Goal: Task Accomplishment & Management: Manage account settings

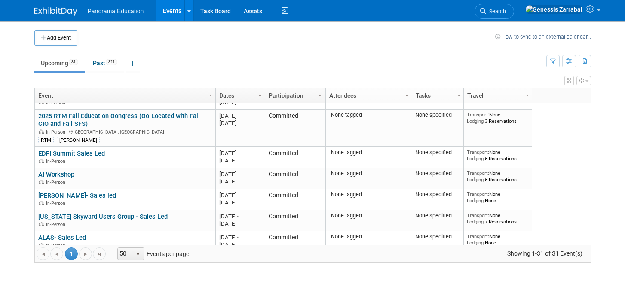
scroll to position [187, 0]
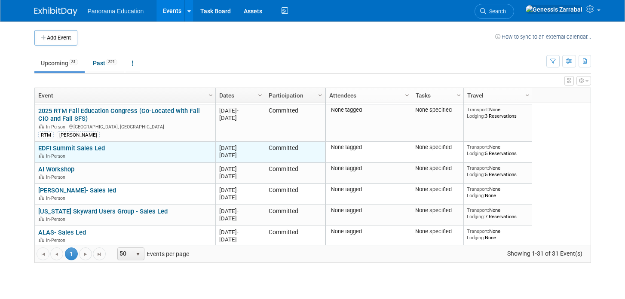
click at [95, 148] on link "EDFI Summit Sales Led" at bounding box center [71, 148] width 67 height 8
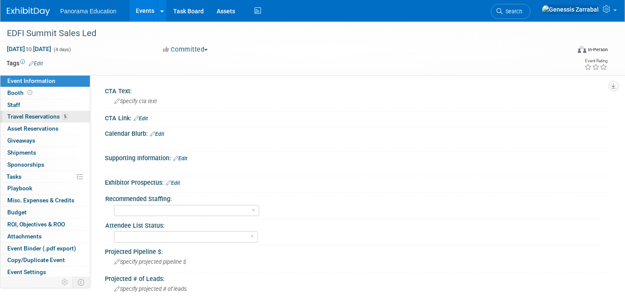
click at [74, 113] on link "5 Travel Reservations 5" at bounding box center [44, 117] width 89 height 12
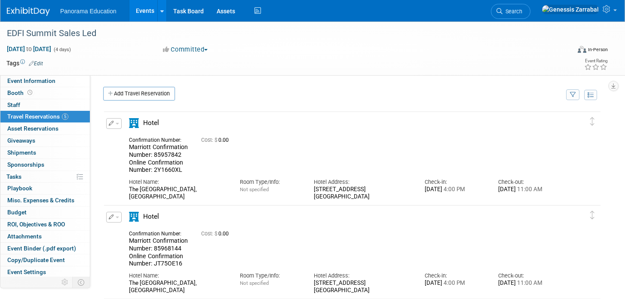
click at [116, 124] on span "button" at bounding box center [117, 124] width 3 height 2
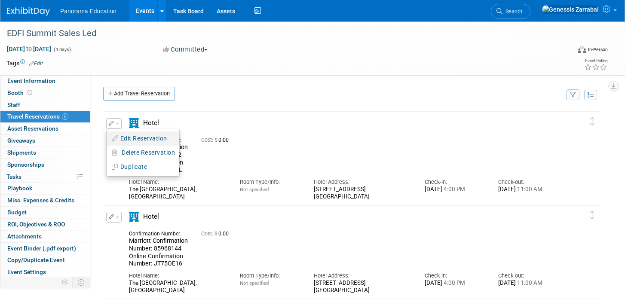
click at [130, 135] on button "Edit Reservation" at bounding box center [143, 138] width 73 height 12
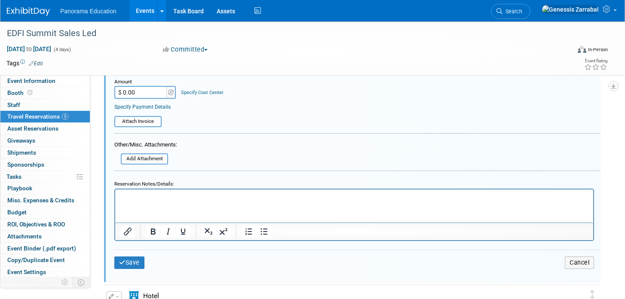
scroll to position [349, 0]
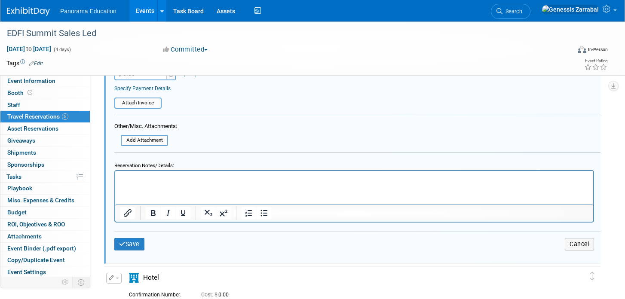
click at [213, 182] on html at bounding box center [354, 177] width 478 height 12
click at [132, 247] on button "Save" at bounding box center [129, 244] width 30 height 12
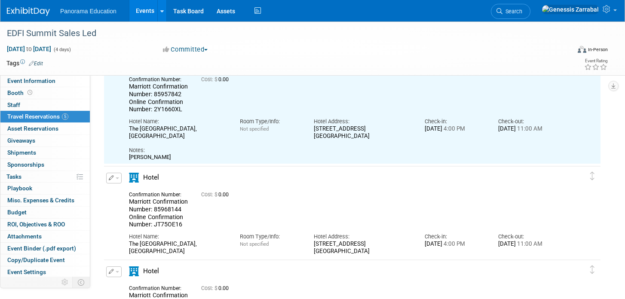
scroll to position [70, 0]
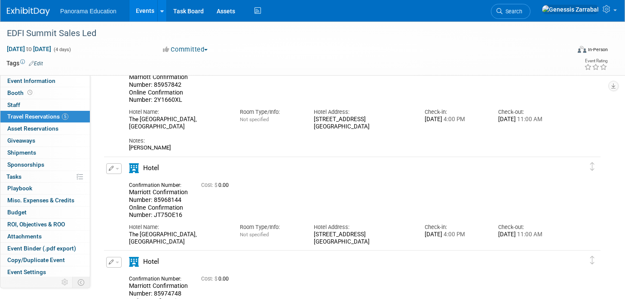
click at [117, 166] on button "button" at bounding box center [113, 168] width 15 height 11
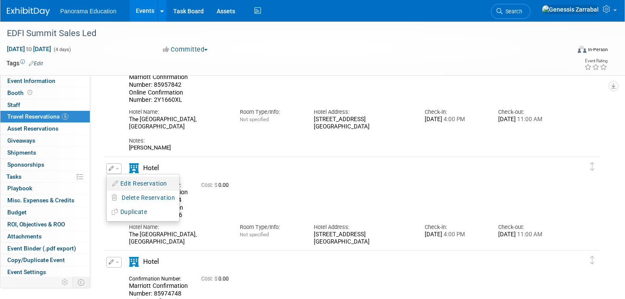
click at [125, 181] on button "Edit Reservation" at bounding box center [143, 184] width 73 height 12
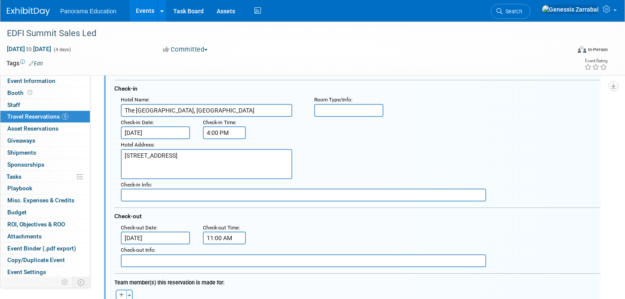
scroll to position [205, 0]
drag, startPoint x: 173, startPoint y: 266, endPoint x: 208, endPoint y: 126, distance: 144.1
click at [208, 126] on div "Booking Confirmation Number: Marriott Confirmation Number: 85968144 Online Conf…" at bounding box center [357, 158] width 486 height 218
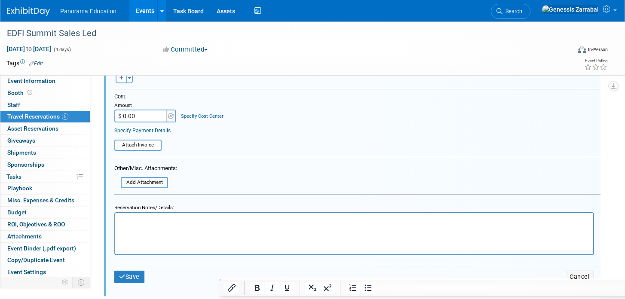
scroll to position [444, 0]
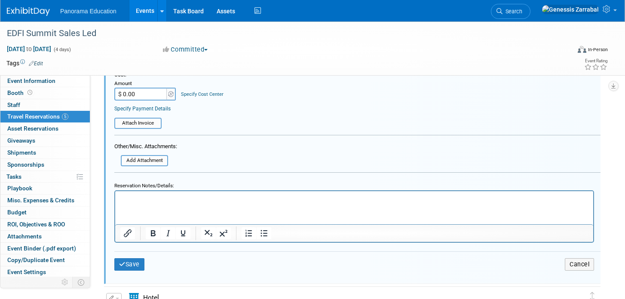
click at [148, 202] on html at bounding box center [354, 197] width 478 height 12
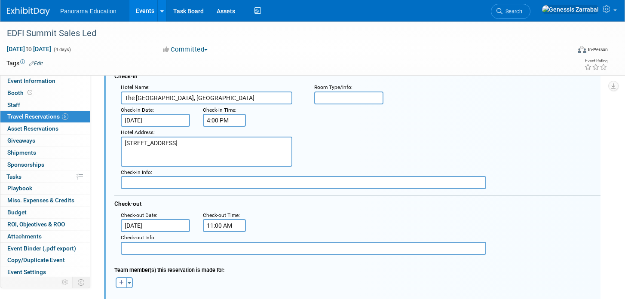
scroll to position [207, 0]
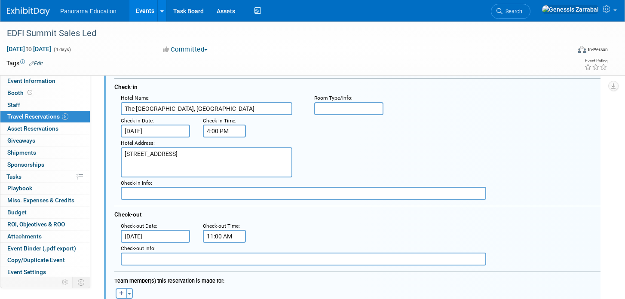
click at [161, 133] on input "[DATE]" at bounding box center [155, 131] width 69 height 13
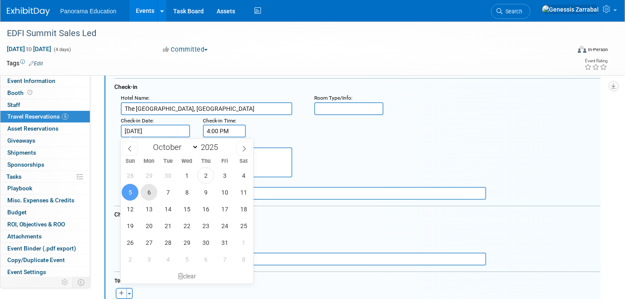
click at [149, 192] on span "6" at bounding box center [149, 192] width 17 height 17
type input "[DATE]"
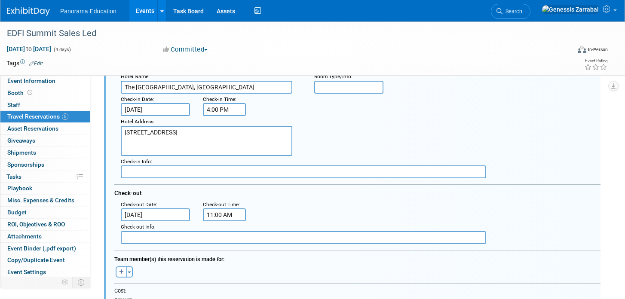
scroll to position [232, 0]
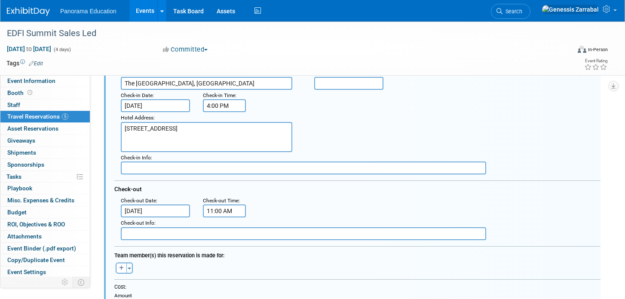
click at [158, 213] on input "[DATE]" at bounding box center [155, 211] width 69 height 13
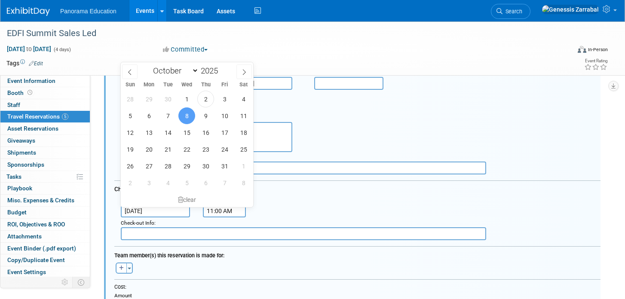
click at [316, 214] on div ": Check-out Date : [DATE] Check-out Time : 11:00 AM" at bounding box center [360, 206] width 493 height 23
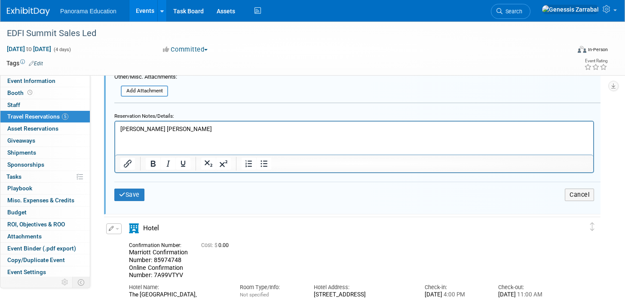
scroll to position [515, 0]
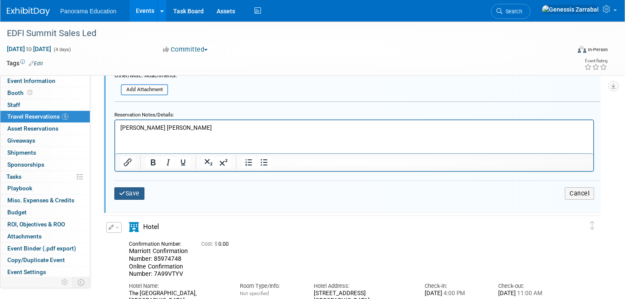
click at [140, 194] on button "Save" at bounding box center [129, 193] width 30 height 12
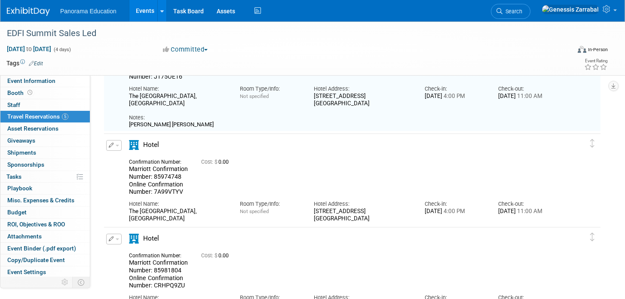
scroll to position [209, 0]
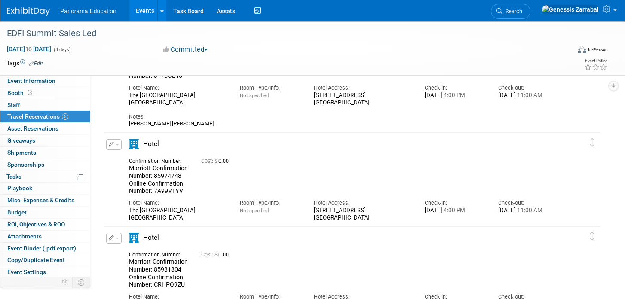
click at [121, 149] on div "Edit Reservation [GEOGRAPHIC_DATA]" at bounding box center [113, 147] width 18 height 16
click at [116, 147] on button "button" at bounding box center [113, 144] width 15 height 11
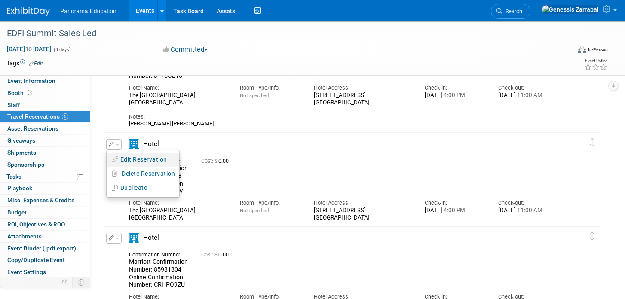
click at [124, 156] on button "Edit Reservation" at bounding box center [143, 159] width 73 height 12
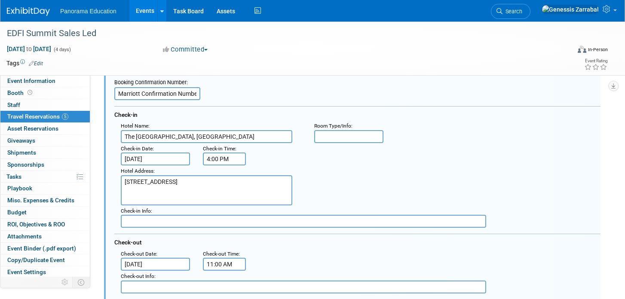
scroll to position [302, 0]
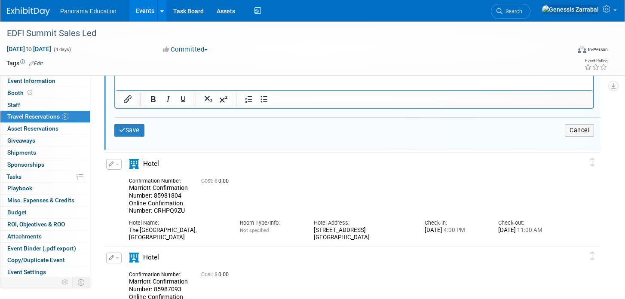
click at [178, 68] on html at bounding box center [354, 63] width 478 height 12
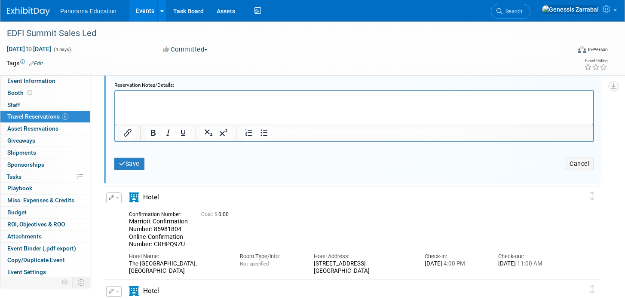
scroll to position [659, 0]
click at [172, 103] on html at bounding box center [354, 98] width 478 height 12
click at [394, 103] on html "[PERSON_NAME]" at bounding box center [354, 98] width 478 height 12
click at [135, 171] on button "Save" at bounding box center [129, 165] width 30 height 12
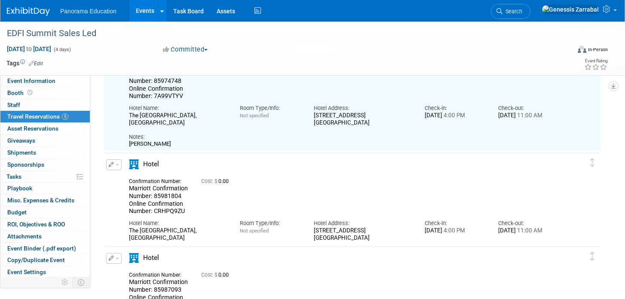
scroll to position [305, 0]
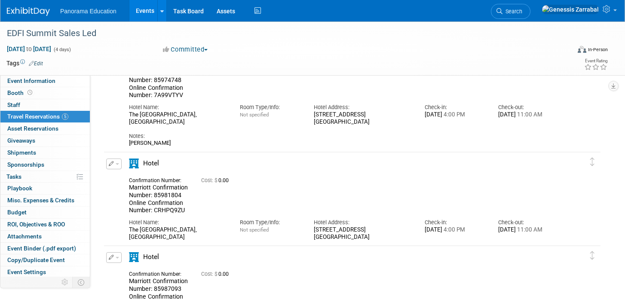
click at [116, 161] on button "button" at bounding box center [113, 164] width 15 height 11
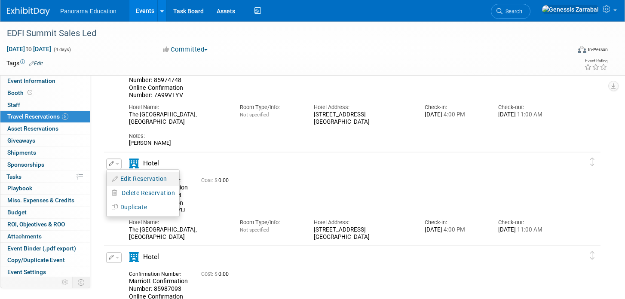
click at [122, 177] on button "Edit Reservation" at bounding box center [143, 179] width 73 height 12
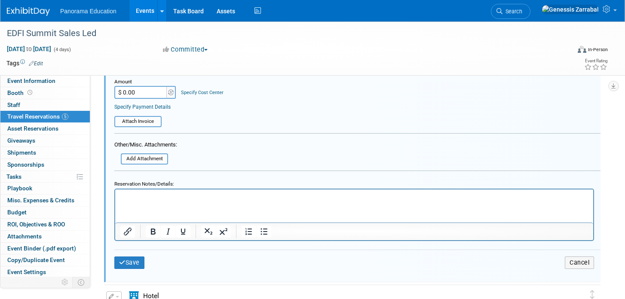
scroll to position [677, 0]
click at [148, 200] on html at bounding box center [354, 195] width 478 height 12
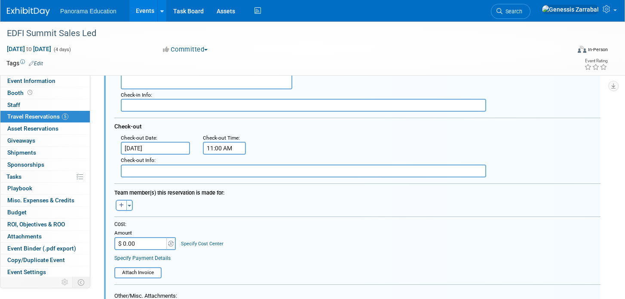
scroll to position [525, 0]
click at [163, 147] on input "[DATE]" at bounding box center [155, 148] width 69 height 13
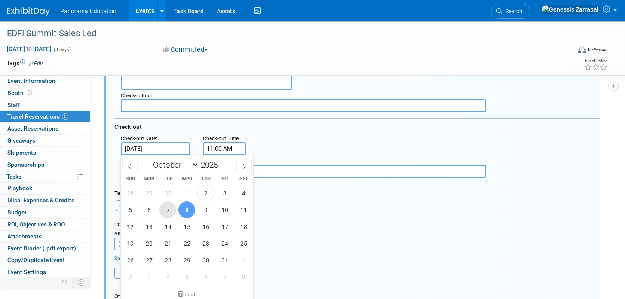
click at [166, 211] on span "7" at bounding box center [167, 210] width 17 height 17
type input "[DATE]"
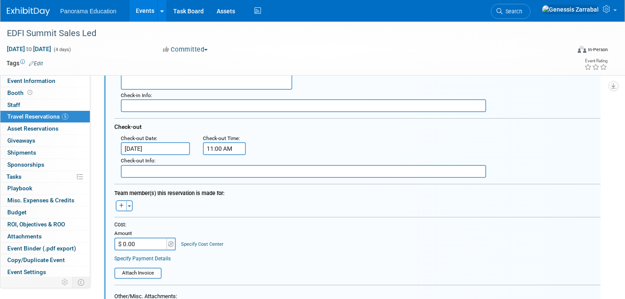
click at [271, 244] on div "Cost: Amount $ 0.00 Specify Cost Center Cost Center -- Not Specified --" at bounding box center [357, 235] width 486 height 29
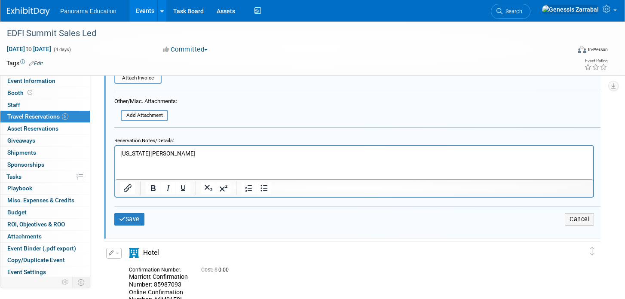
scroll to position [726, 0]
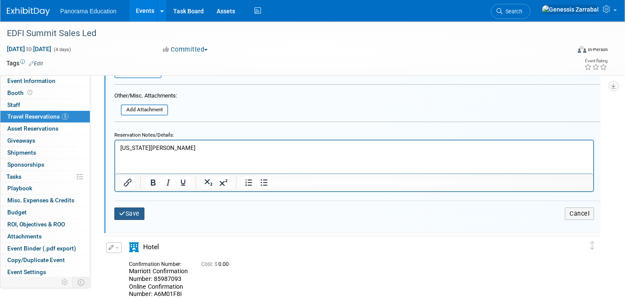
click at [135, 212] on button "Save" at bounding box center [129, 214] width 30 height 12
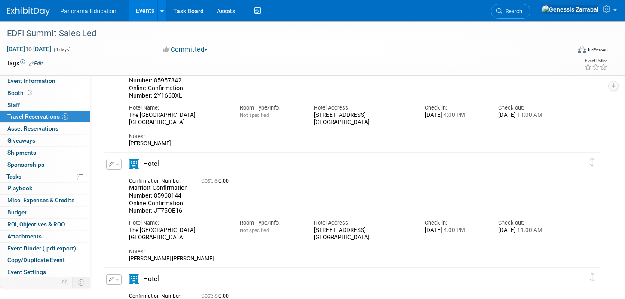
scroll to position [0, 0]
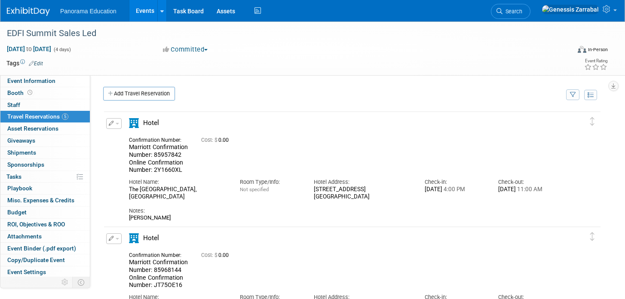
click at [169, 157] on span "Marriott Confirmation Number: 85957842 Online Confirmation Number: 2Y1660XL" at bounding box center [158, 159] width 59 height 30
copy span "85957842"
click at [119, 123] on button "button" at bounding box center [113, 123] width 15 height 11
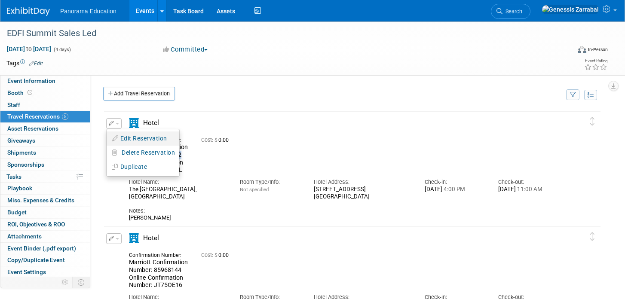
click at [124, 139] on button "Edit Reservation" at bounding box center [143, 138] width 73 height 12
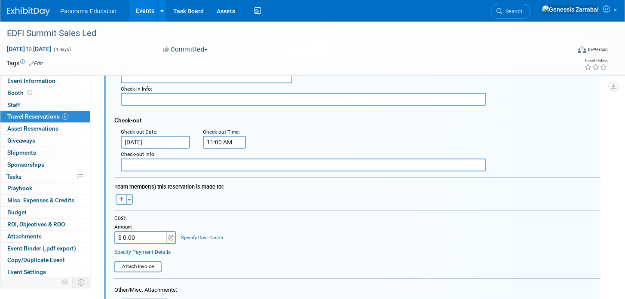
scroll to position [222, 0]
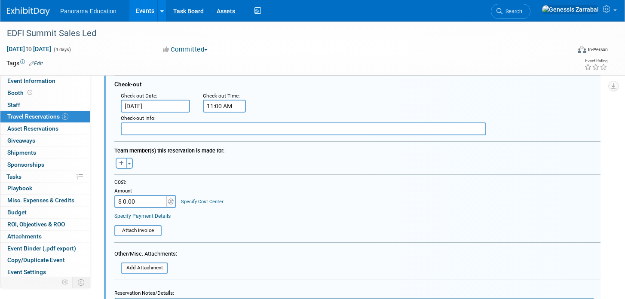
click at [139, 204] on input "$ 0.00" at bounding box center [141, 201] width 54 height 13
type input "$ 815.81"
click at [237, 223] on table "Attach Invoice" at bounding box center [357, 227] width 486 height 19
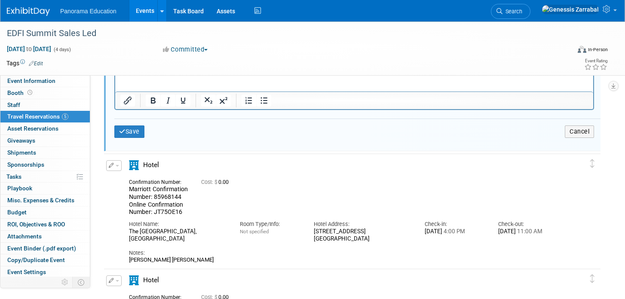
scroll to position [463, 0]
click at [126, 123] on div "Save Cancel" at bounding box center [357, 131] width 486 height 26
click at [126, 128] on button "Save" at bounding box center [129, 131] width 30 height 12
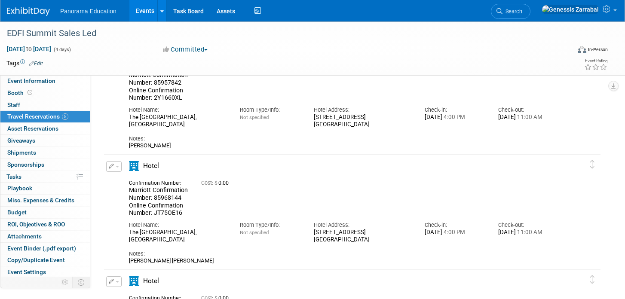
scroll to position [75, 0]
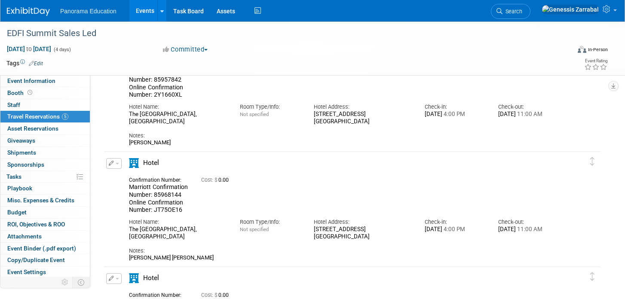
click at [167, 194] on span "Marriott Confirmation Number: 85968144 Online Confirmation Number: JT75OE16" at bounding box center [158, 199] width 59 height 30
copy span "85968144"
click at [205, 252] on div "Notes:" at bounding box center [344, 251] width 430 height 8
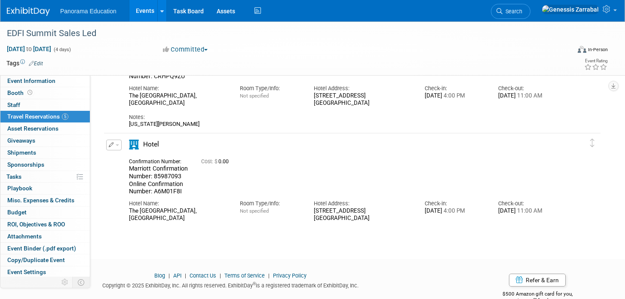
scroll to position [440, 0]
click at [186, 173] on div "Marriott Confirmation Number: 85987093 Online Confirmation Number: A6M01F8I" at bounding box center [158, 180] width 59 height 31
click at [168, 188] on span "Marriott Confirmation Number: 85987093 Online Confirmation Number: A6M01F8I" at bounding box center [158, 180] width 59 height 30
click at [163, 174] on span "Marriott Confirmation Number: 85987093 Online Confirmation Number: A6M01F8I" at bounding box center [158, 180] width 59 height 30
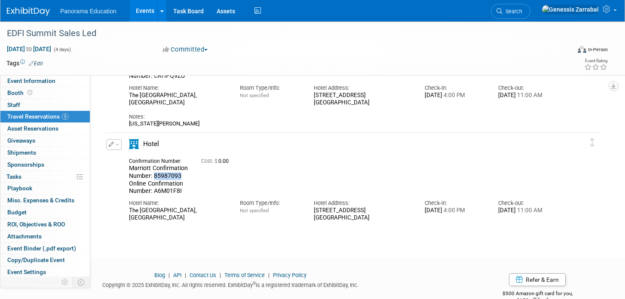
click at [163, 174] on span "Marriott Confirmation Number: 85987093 Online Confirmation Number: A6M01F8I" at bounding box center [158, 180] width 59 height 30
click at [155, 179] on span "Marriott Confirmation Number: 85987093 Online Confirmation Number: A6M01F8I" at bounding box center [158, 180] width 59 height 30
click at [155, 176] on span "Marriott Confirmation Number: 85987093 Online Confirmation Number: A6M01F8I" at bounding box center [158, 180] width 59 height 30
click at [165, 177] on span "Marriott Confirmation Number: 85987093 Online Confirmation Number: A6M01F8I" at bounding box center [158, 180] width 59 height 30
click at [174, 175] on span "Marriott Confirmation Number: 85987093 Online Confirmation Number: A6M01F8I" at bounding box center [158, 180] width 59 height 30
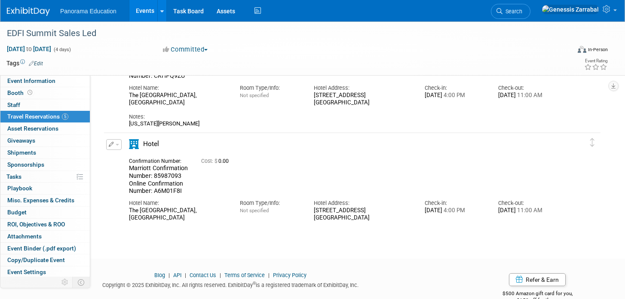
click at [180, 175] on span "Marriott Confirmation Number: 85987093 Online Confirmation Number: A6M01F8I" at bounding box center [158, 180] width 59 height 30
click at [181, 176] on div "Marriott Confirmation Number: 85987093 Online Confirmation Number: A6M01F8I" at bounding box center [158, 180] width 59 height 31
click at [411, 212] on div "[STREET_ADDRESS]" at bounding box center [363, 214] width 98 height 15
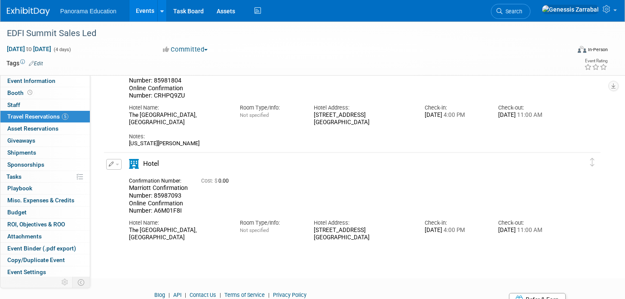
scroll to position [460, 0]
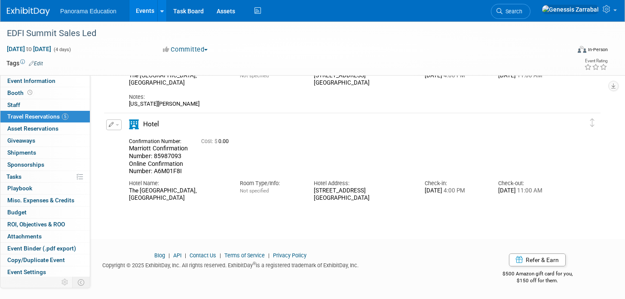
click at [116, 126] on span "button" at bounding box center [117, 125] width 3 height 2
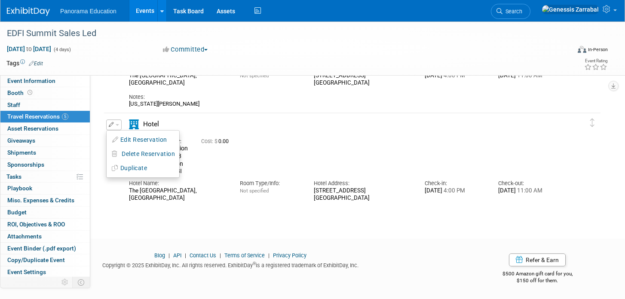
click at [252, 106] on div "[US_STATE][PERSON_NAME]" at bounding box center [344, 104] width 430 height 7
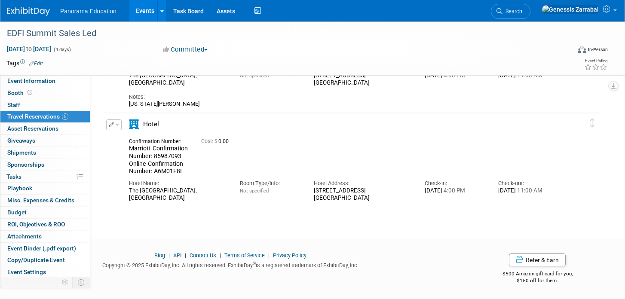
click at [116, 126] on button "button" at bounding box center [113, 125] width 15 height 11
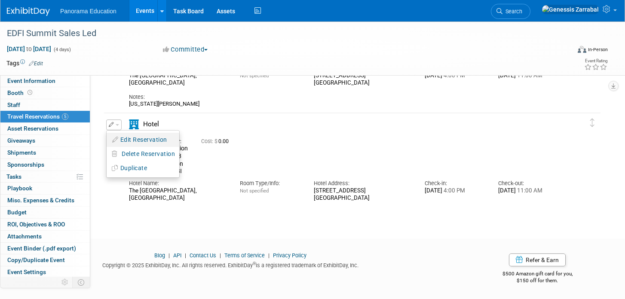
click at [123, 140] on button "Edit Reservation" at bounding box center [143, 140] width 73 height 12
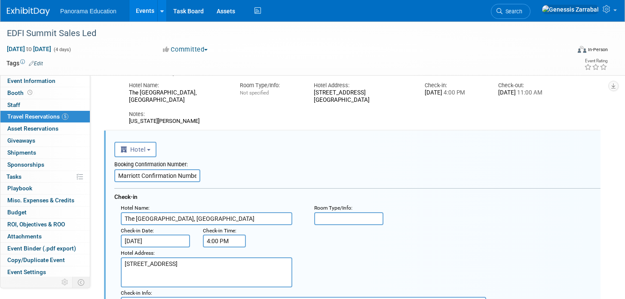
scroll to position [444, 0]
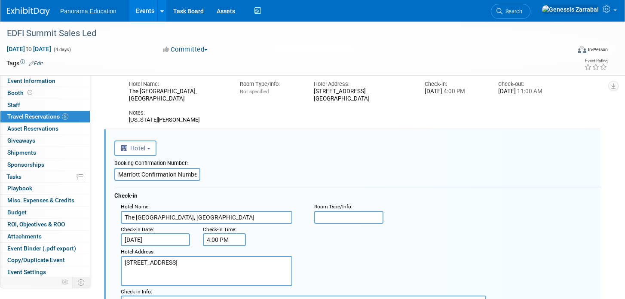
click at [115, 174] on input "Marriott Confirmation Number: 85987093 Online Confirmation Number: A6M01F8I" at bounding box center [157, 174] width 86 height 13
type input "CANCELLED - Marriott Confirmation Number: 85987093 Online Confirmation Number: …"
click at [242, 165] on div "Booking Confirmation Number:" at bounding box center [357, 162] width 486 height 12
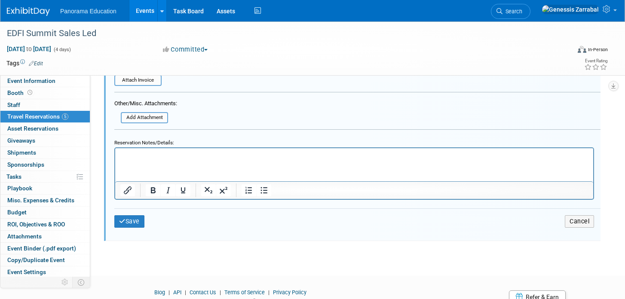
scroll to position [851, 0]
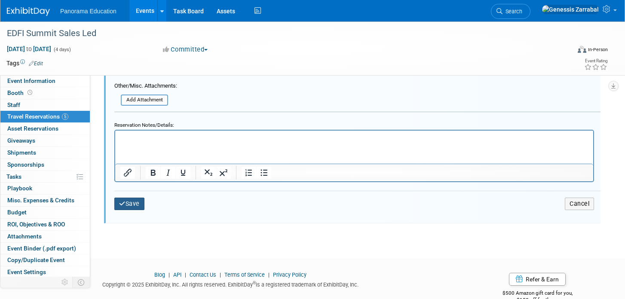
click at [130, 205] on button "Save" at bounding box center [129, 204] width 30 height 12
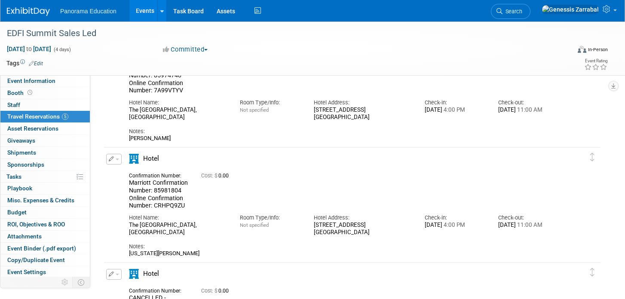
scroll to position [315, 0]
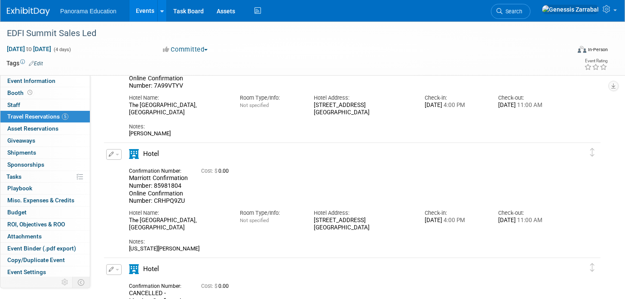
click at [172, 198] on span "Marriott Confirmation Number: 85981804 Online Confirmation Number: CRHPQ9ZU" at bounding box center [158, 190] width 59 height 30
click at [157, 189] on span "Marriott Confirmation Number: 85981804 Online Confirmation Number: CRHPQ9ZU" at bounding box center [158, 190] width 59 height 30
click at [163, 186] on span "Marriott Confirmation Number: 85981804 Online Confirmation Number: CRHPQ9ZU" at bounding box center [158, 190] width 59 height 30
click at [175, 185] on span "Marriott Confirmation Number: 85981804 Online Confirmation Number: CRHPQ9ZU" at bounding box center [158, 190] width 59 height 30
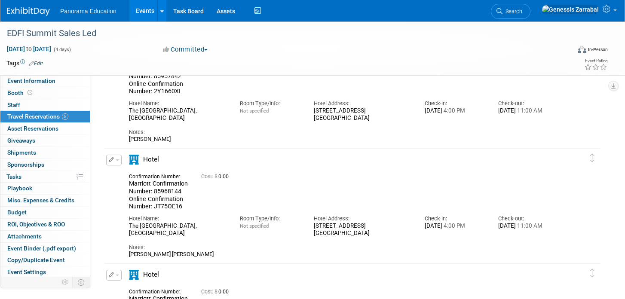
scroll to position [80, 0]
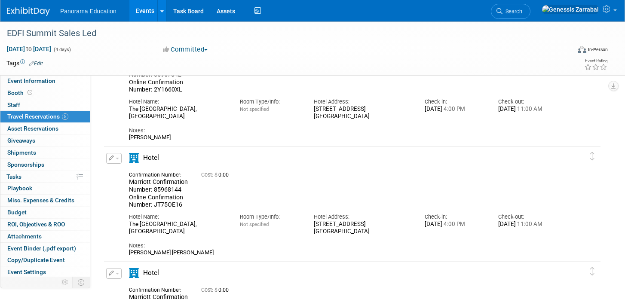
click at [117, 158] on span "button" at bounding box center [117, 159] width 3 height 2
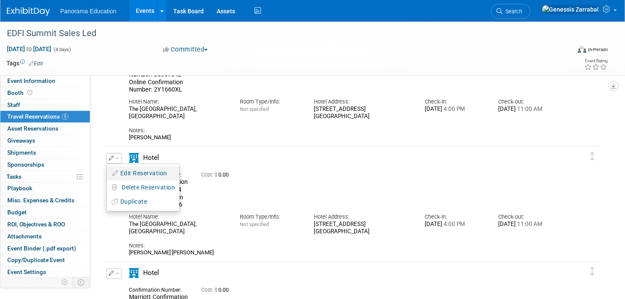
click at [127, 177] on button "Edit Reservation" at bounding box center [143, 173] width 73 height 12
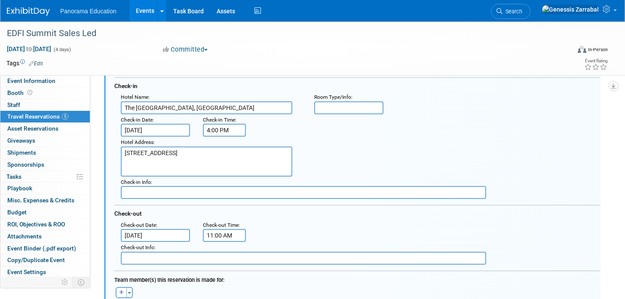
scroll to position [255, 0]
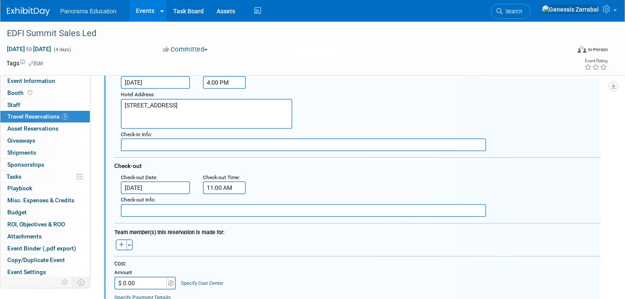
click at [147, 285] on input "$ 0.00" at bounding box center [141, 283] width 54 height 13
type input "$ 604.95"
click at [215, 257] on div at bounding box center [357, 258] width 486 height 4
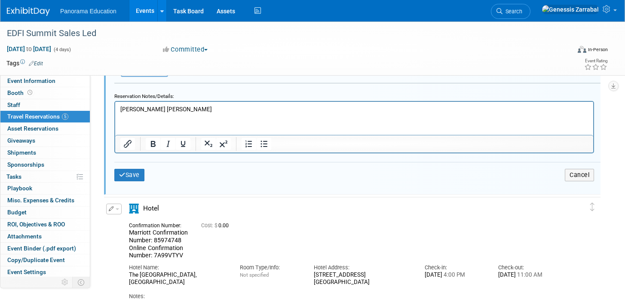
scroll to position [543, 0]
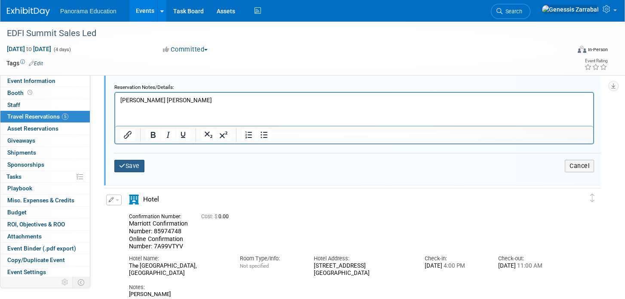
click at [130, 169] on button "Save" at bounding box center [129, 166] width 30 height 12
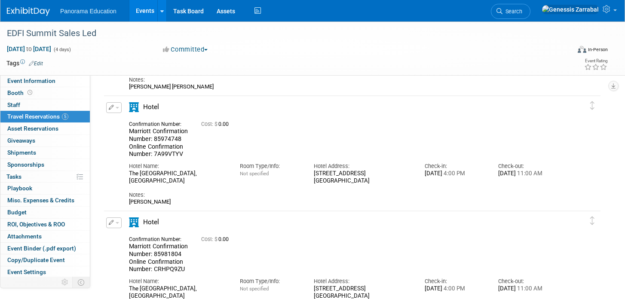
scroll to position [247, 0]
click at [113, 109] on icon "button" at bounding box center [112, 106] width 6 height 5
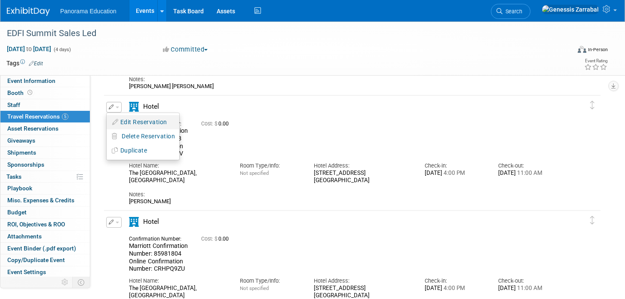
click at [131, 119] on button "Edit Reservation" at bounding box center [143, 122] width 73 height 12
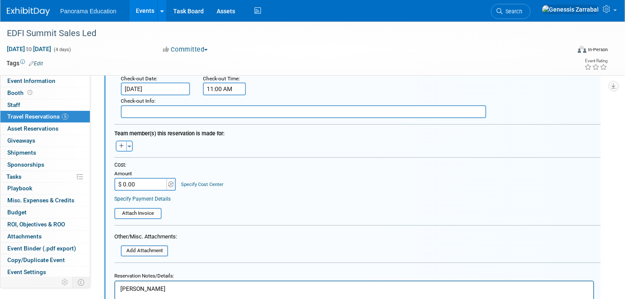
scroll to position [521, 0]
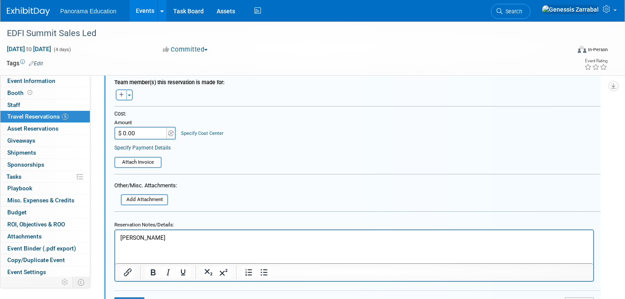
click at [137, 242] on html "[PERSON_NAME]" at bounding box center [354, 236] width 478 height 12
click at [148, 238] on p "[PERSON_NAME]" at bounding box center [354, 237] width 468 height 8
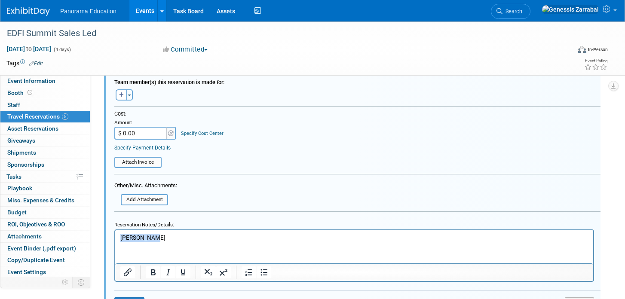
click at [148, 238] on p "[PERSON_NAME]" at bounding box center [354, 237] width 468 height 8
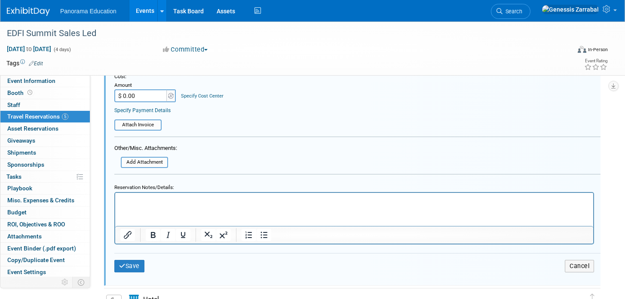
scroll to position [559, 0]
click at [136, 266] on button "Save" at bounding box center [129, 265] width 30 height 12
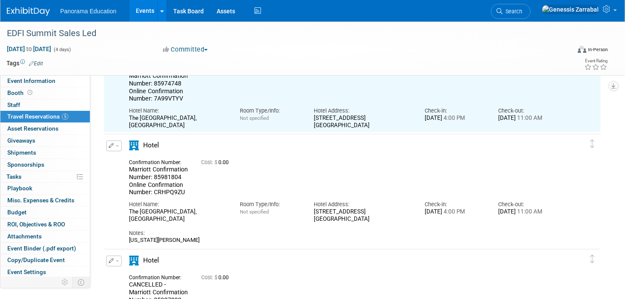
scroll to position [320, 0]
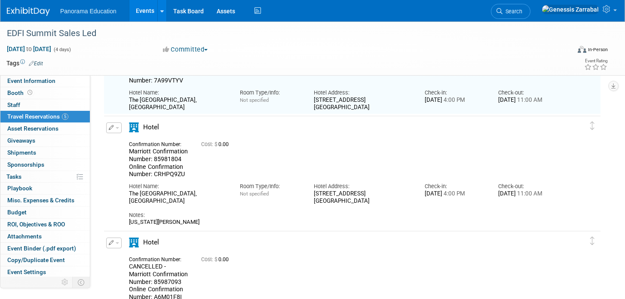
click at [114, 127] on button "button" at bounding box center [113, 128] width 15 height 11
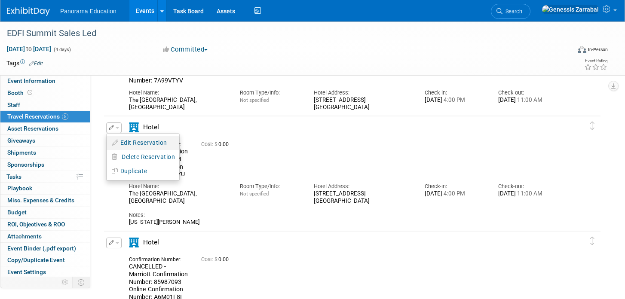
click at [138, 147] on button "Edit Reservation" at bounding box center [143, 143] width 73 height 12
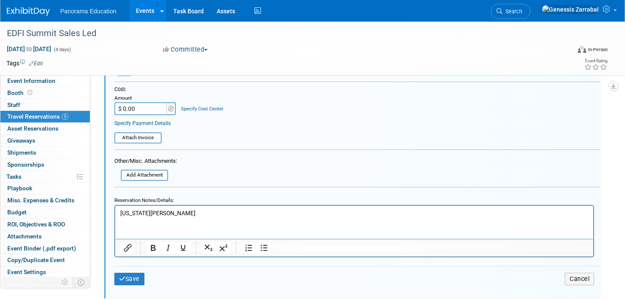
scroll to position [643, 0]
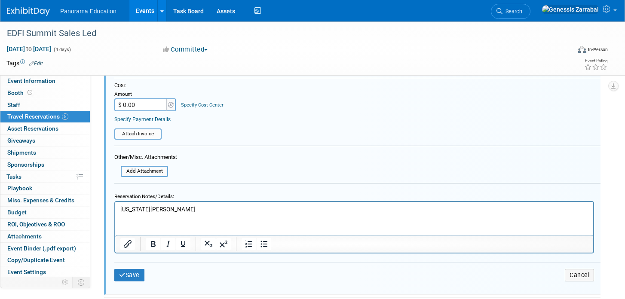
click at [162, 202] on div at bounding box center [354, 227] width 480 height 52
click at [162, 209] on p "[US_STATE][PERSON_NAME]" at bounding box center [354, 209] width 468 height 8
click at [125, 272] on button "Save" at bounding box center [129, 275] width 30 height 12
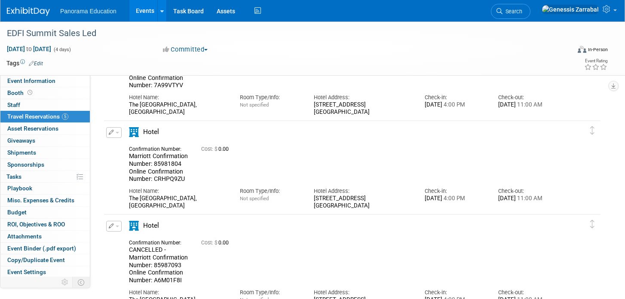
scroll to position [313, 0]
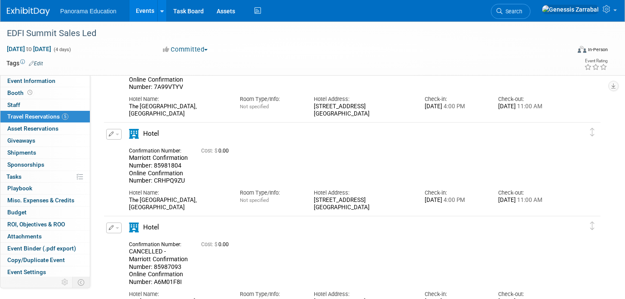
click at [118, 134] on span "button" at bounding box center [117, 135] width 3 height 2
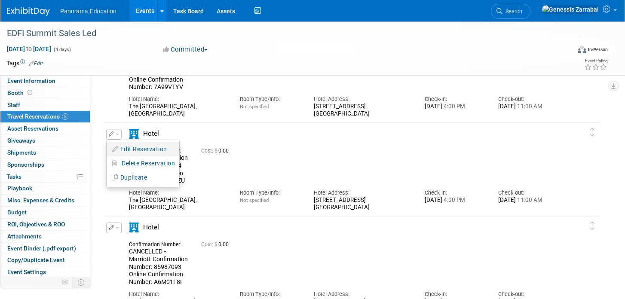
click at [124, 145] on button "Edit Reservation" at bounding box center [143, 149] width 73 height 12
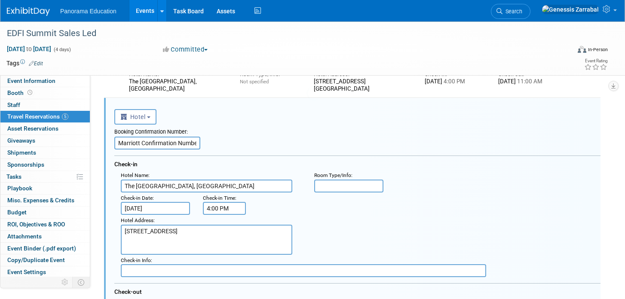
scroll to position [339, 0]
click at [117, 142] on input "Marriott Confirmation Number: 85981804 Online Confirmation Number: CRHPQ9ZU" at bounding box center [157, 142] width 86 height 13
type input "CANCELLED - Marriott Confirmation Number: 85981804 Online Confirmation Number: …"
click at [222, 152] on div "Booking Confirmation Number: CANCELLED - Marriott Confirmation Number: 85981804…" at bounding box center [357, 233] width 486 height 218
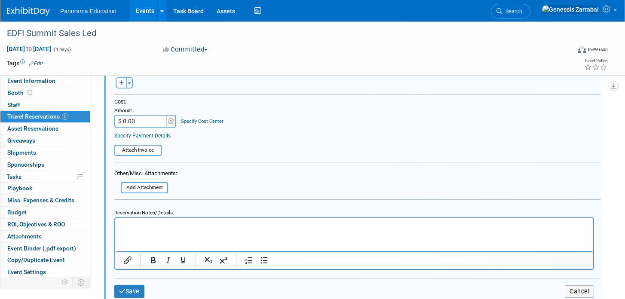
scroll to position [627, 0]
click at [127, 285] on button "Save" at bounding box center [129, 291] width 30 height 12
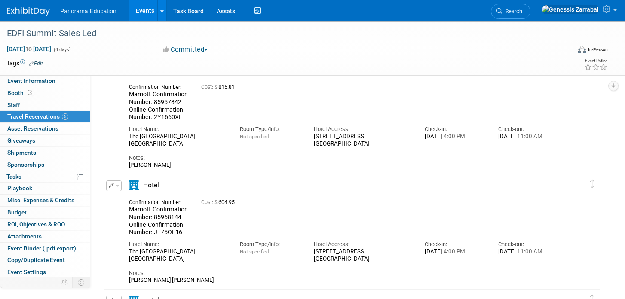
scroll to position [54, 0]
drag, startPoint x: 154, startPoint y: 216, endPoint x: 174, endPoint y: 217, distance: 20.2
click at [174, 217] on span "Marriott Confirmation Number: 85968144 Online Confirmation Number: JT75OE16" at bounding box center [158, 220] width 59 height 30
click at [447, 266] on div "Notes: [PERSON_NAME] [PERSON_NAME]" at bounding box center [344, 272] width 430 height 21
click at [311, 192] on div "Hotel" at bounding box center [344, 187] width 443 height 15
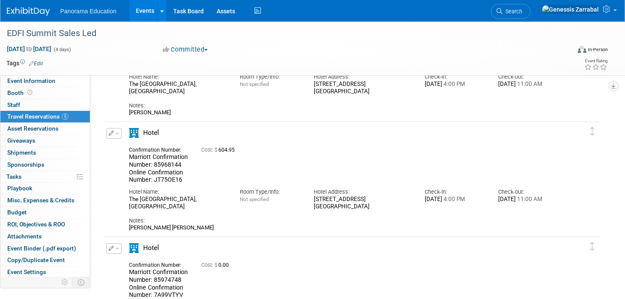
scroll to position [106, 0]
click at [116, 132] on button "button" at bounding box center [113, 132] width 15 height 11
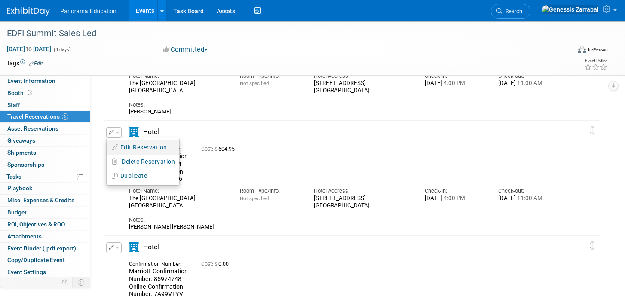
click at [166, 149] on button "Edit Reservation" at bounding box center [143, 147] width 73 height 12
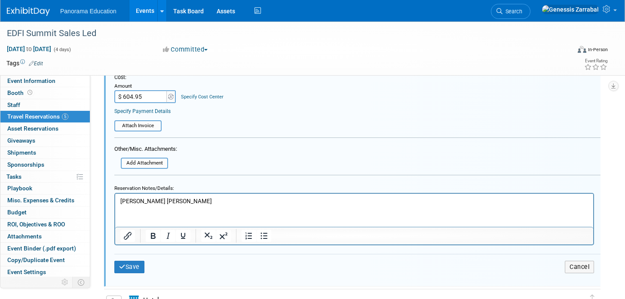
scroll to position [450, 0]
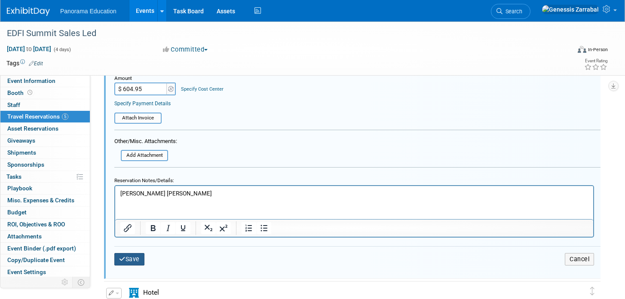
click at [133, 265] on button "Save" at bounding box center [129, 259] width 30 height 12
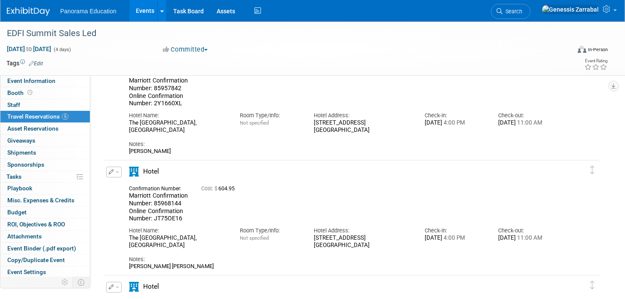
scroll to position [66, 0]
click at [116, 174] on button "button" at bounding box center [113, 172] width 15 height 11
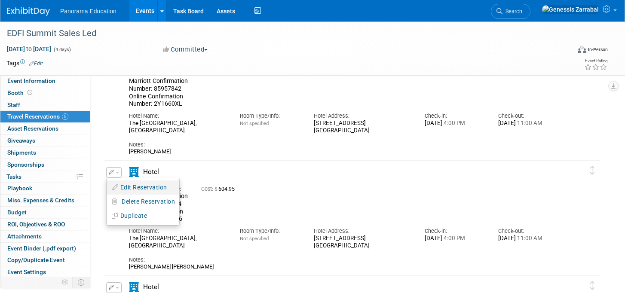
click at [127, 190] on button "Edit Reservation" at bounding box center [143, 187] width 73 height 12
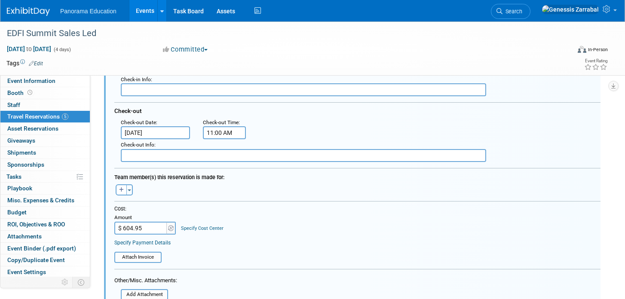
scroll to position [329, 0]
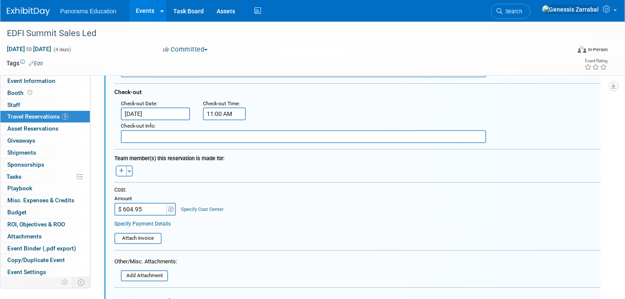
click at [136, 205] on input "$ 604.95" at bounding box center [141, 209] width 54 height 13
type input "$ 543.88"
click at [194, 264] on form "<i class="fas fa-plane" style="padding: 6px 4px 6px 1px;"></i> Flight <i class=…" at bounding box center [357, 146] width 486 height 483
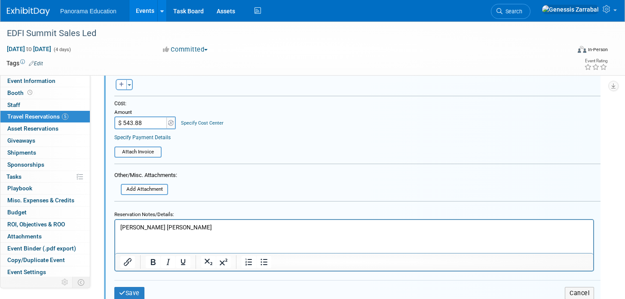
scroll to position [416, 0]
click at [135, 289] on button "Save" at bounding box center [129, 293] width 30 height 12
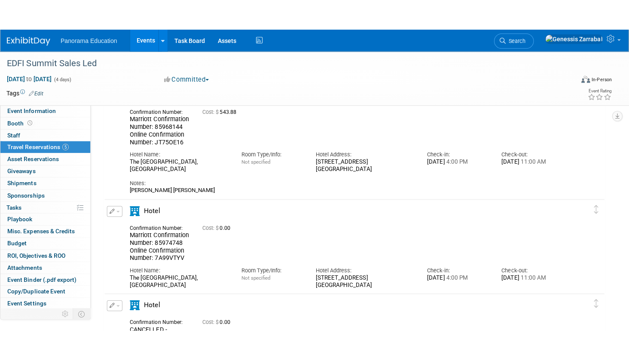
scroll to position [173, 0]
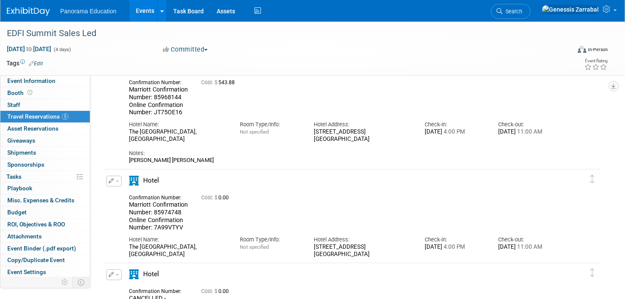
click at [171, 100] on span "Marriott Confirmation Number: 85968144 Online Confirmation Number: JT75OE16" at bounding box center [158, 101] width 59 height 30
copy span "85968144"
click at [157, 214] on span "Marriott Confirmation Number: 85974748 Online Confirmation Number: 7A99VTYV" at bounding box center [158, 216] width 59 height 30
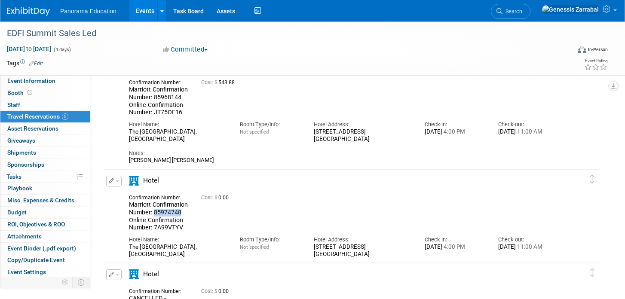
copy span "85974748"
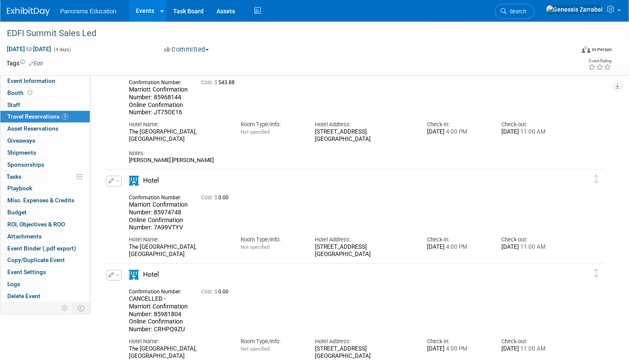
click at [166, 242] on div "Hotel Name:" at bounding box center [178, 240] width 99 height 8
click at [116, 183] on button "button" at bounding box center [113, 181] width 15 height 11
click at [134, 195] on button "Edit Reservation" at bounding box center [143, 196] width 73 height 12
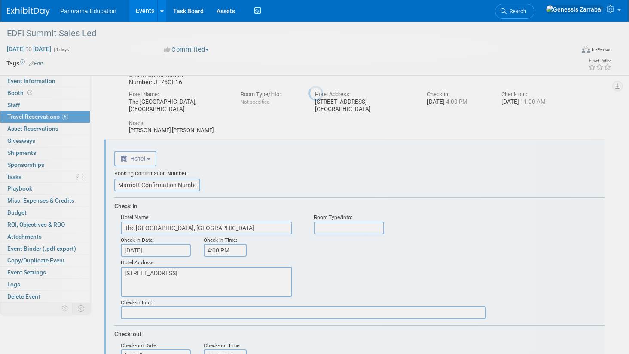
scroll to position [245, 0]
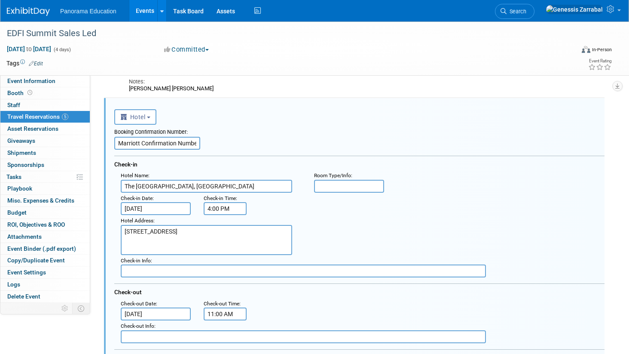
click at [117, 146] on input "Marriott Confirmation Number: 85974748 Online Confirmation Number: 7A99VTYV" at bounding box center [157, 143] width 86 height 13
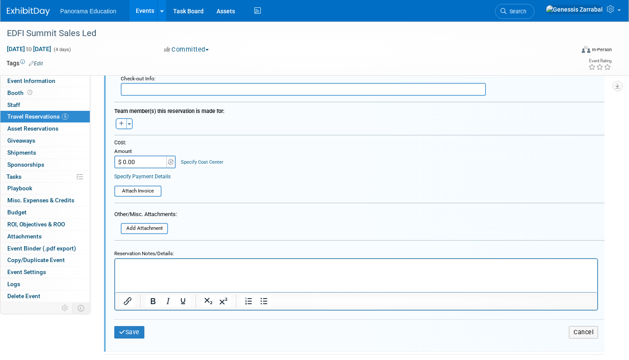
scroll to position [493, 0]
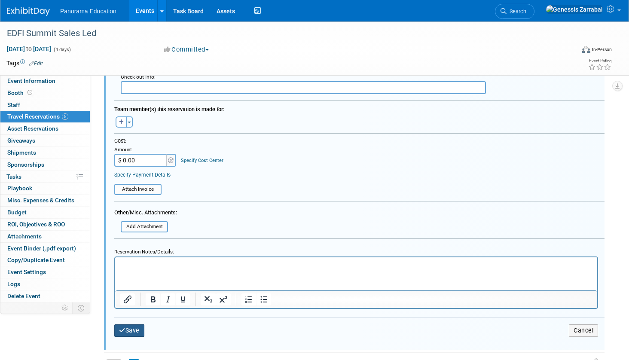
type input "CANCELLED - Marriott Confirmation Number: 85974748 Online Confirmation Number: …"
drag, startPoint x: 138, startPoint y: 327, endPoint x: 147, endPoint y: 257, distance: 70.6
click at [138, 299] on button "Save" at bounding box center [129, 331] width 30 height 12
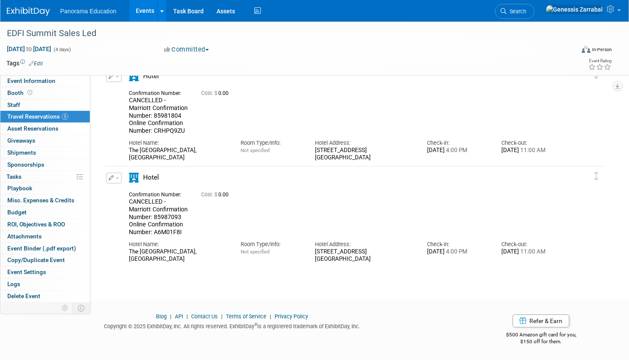
scroll to position [245, 0]
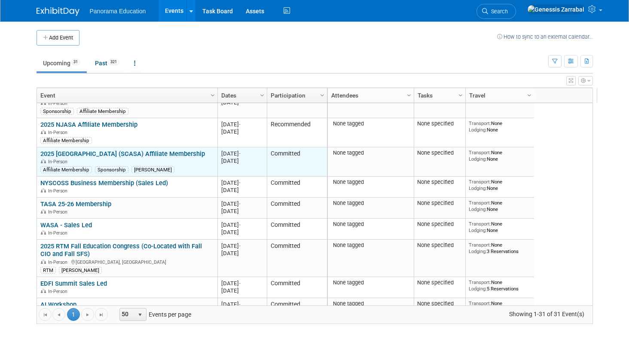
scroll to position [103, 0]
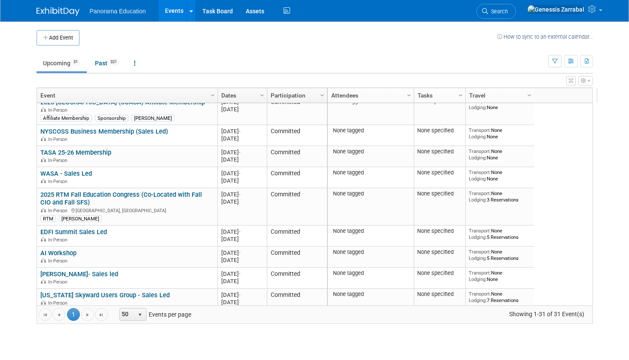
click at [80, 228] on link "EDFI Summit Sales Led" at bounding box center [73, 232] width 67 height 8
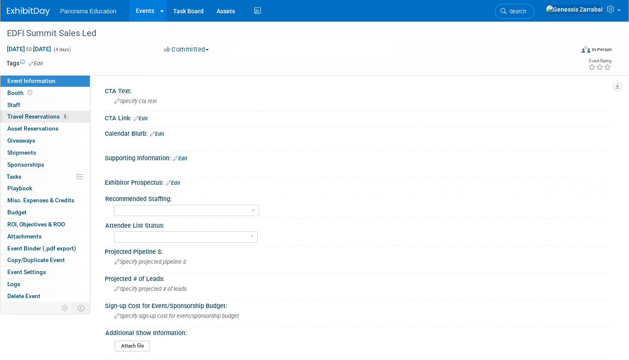
click at [69, 118] on link "5 Travel Reservations 5" at bounding box center [44, 117] width 89 height 12
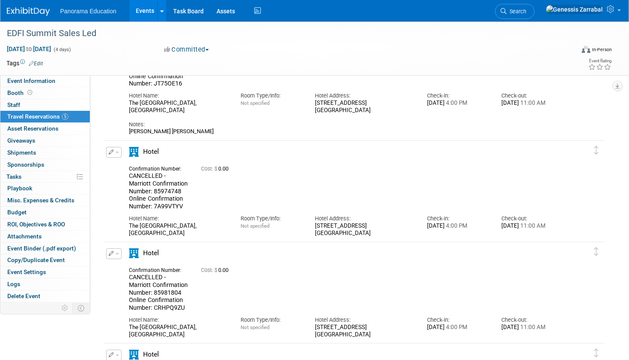
scroll to position [204, 0]
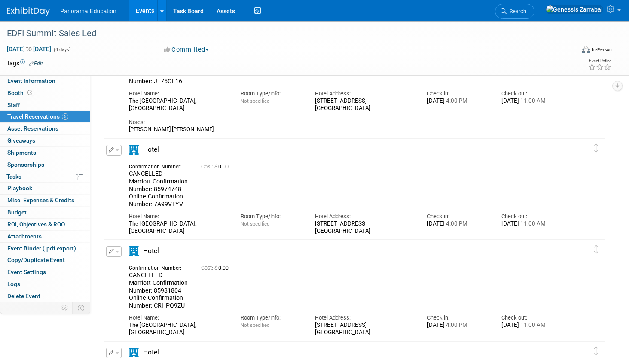
click at [164, 190] on span "CANCELLED - Marriott Confirmation Number: 85974748 Online Confirmation Number: …" at bounding box center [158, 188] width 59 height 37
